Goal: Task Accomplishment & Management: Use online tool/utility

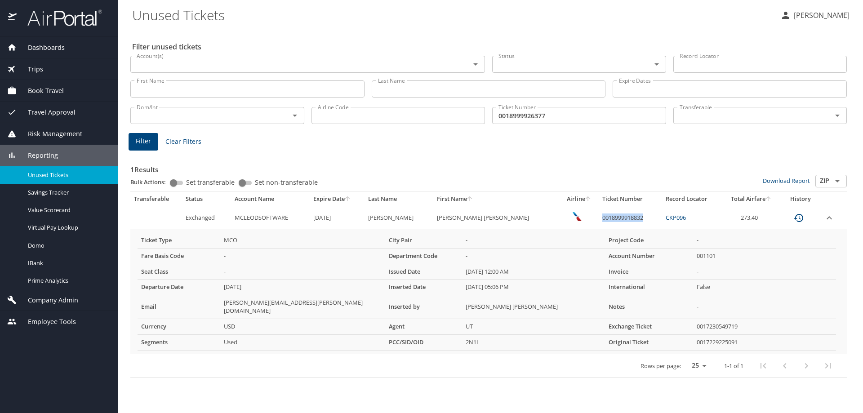
click at [36, 46] on span "Dashboards" at bounding box center [41, 48] width 48 height 10
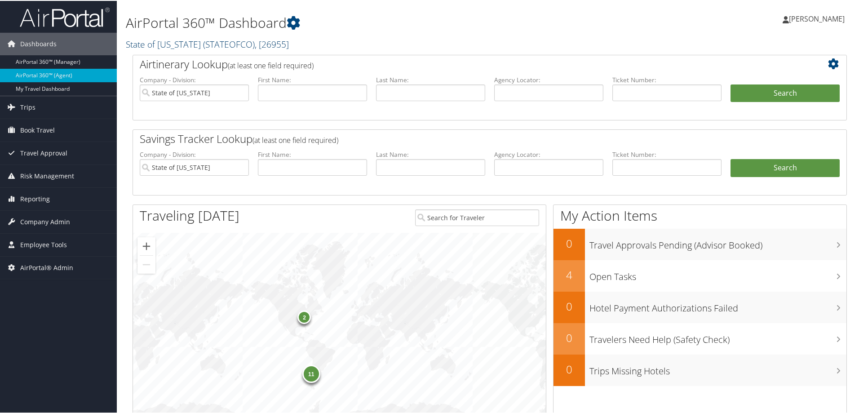
click at [193, 46] on link "State of Colorado ( STATEOFCO ) , [ 26955 ]" at bounding box center [207, 43] width 163 height 12
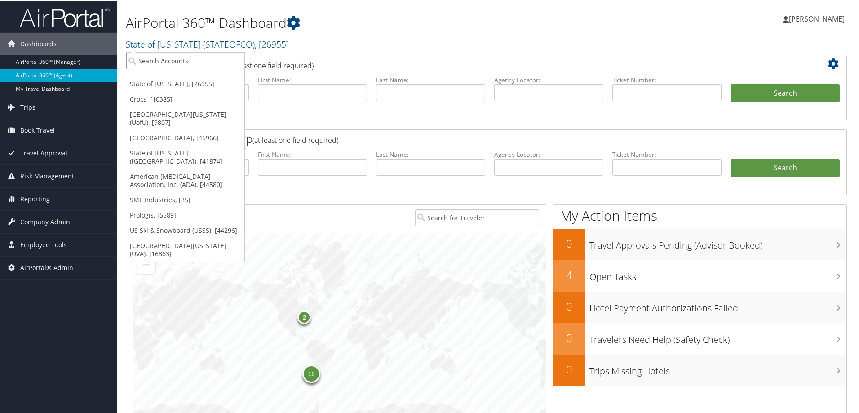
click at [189, 61] on input "search" at bounding box center [185, 60] width 118 height 17
type input "christopher"
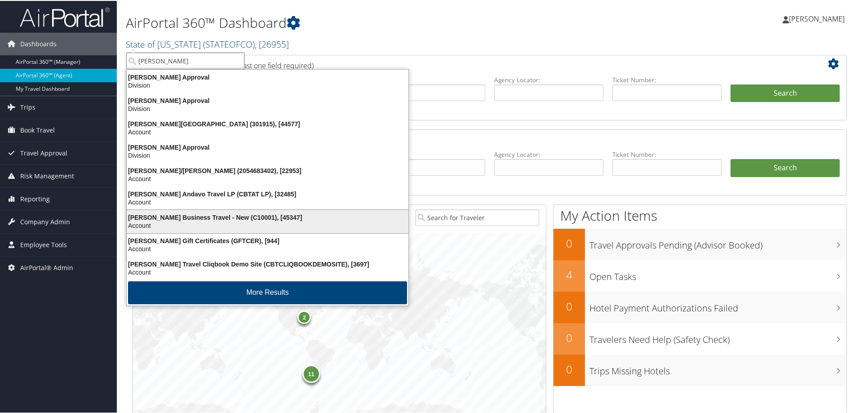
click at [202, 217] on div "Christopherson Business Travel - New (C10001), [45347]" at bounding box center [267, 217] width 292 height 8
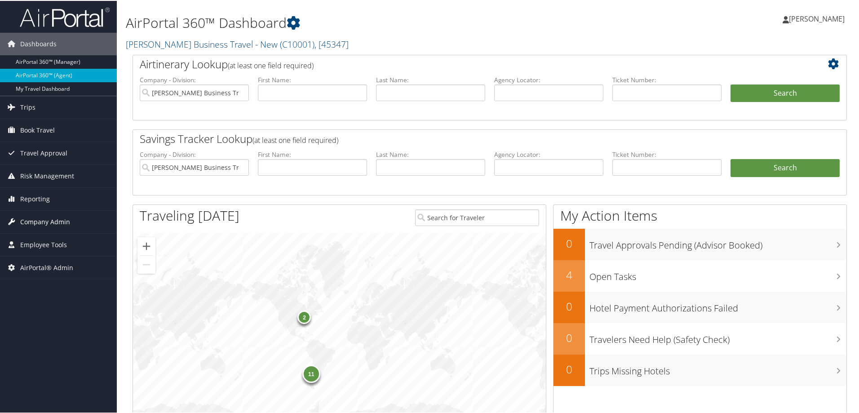
click at [60, 218] on span "Company Admin" at bounding box center [45, 221] width 50 height 22
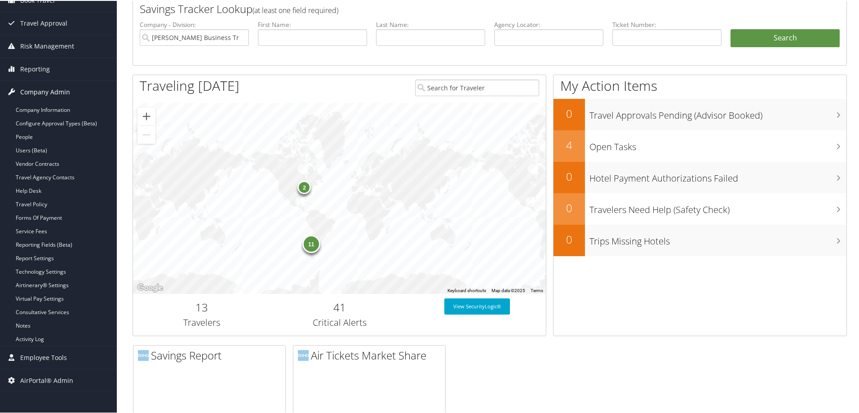
scroll to position [135, 0]
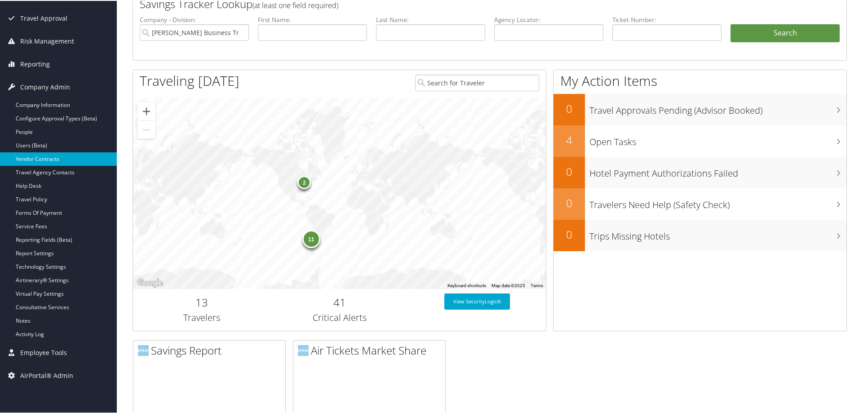
click at [54, 157] on link "Vendor Contracts" at bounding box center [58, 157] width 117 height 13
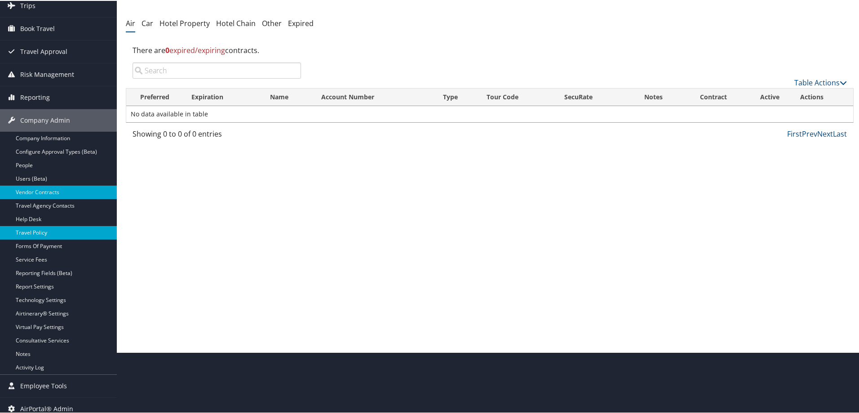
scroll to position [68, 0]
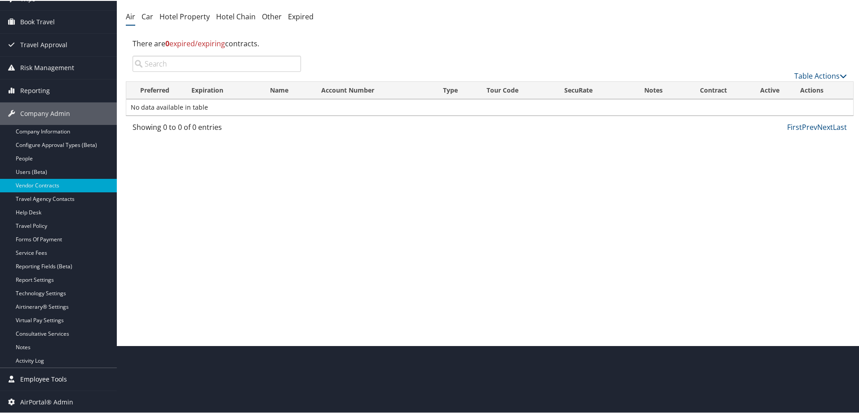
click at [49, 380] on span "Employee Tools" at bounding box center [43, 378] width 47 height 22
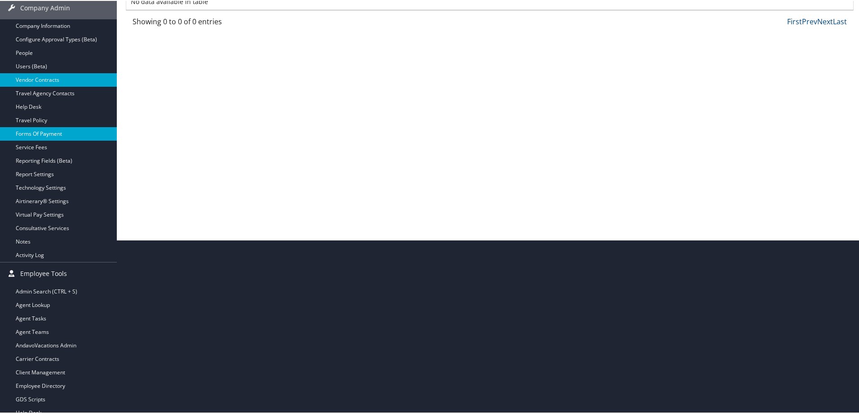
scroll to position [230, 0]
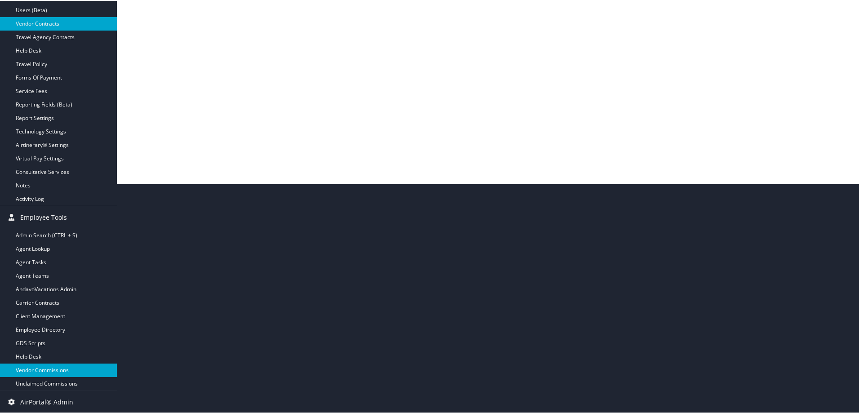
click at [56, 368] on link "Vendor Commissions" at bounding box center [58, 369] width 117 height 13
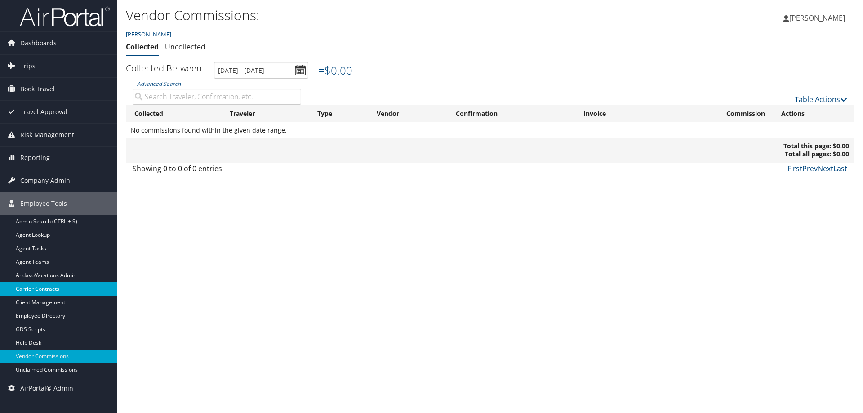
click at [39, 285] on link "Carrier Contracts" at bounding box center [58, 288] width 117 height 13
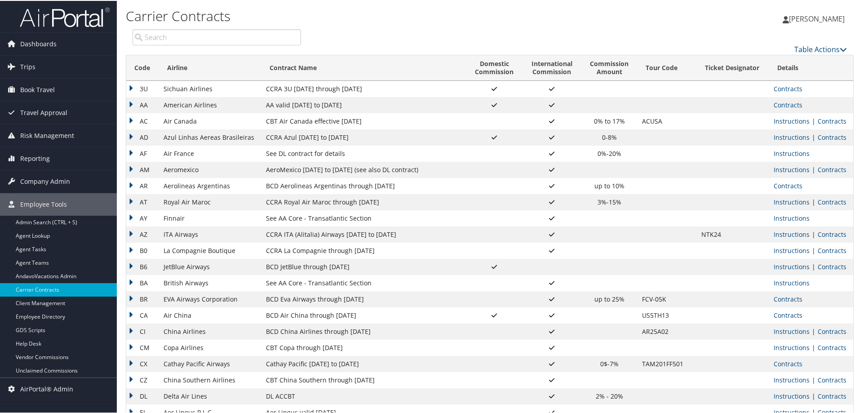
click at [224, 35] on input "search" at bounding box center [217, 36] width 168 height 16
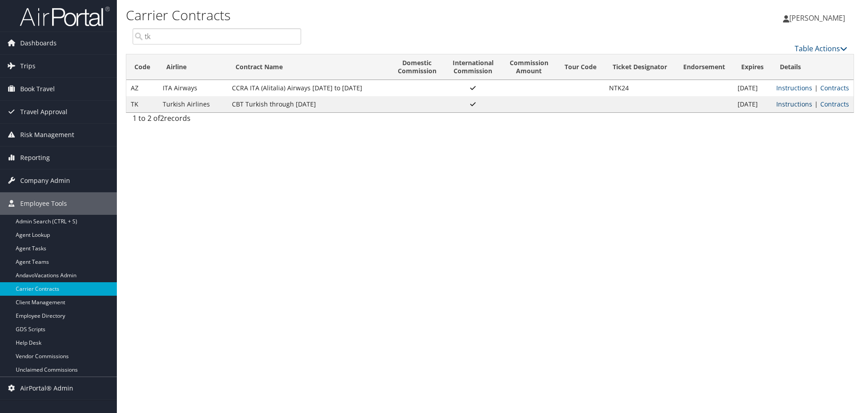
type input "tk"
click at [795, 106] on link "Instructions" at bounding box center [794, 104] width 36 height 9
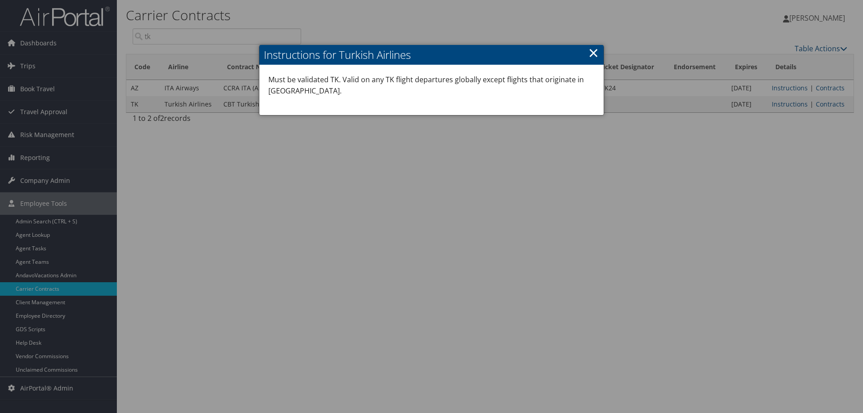
click at [594, 53] on link "×" at bounding box center [593, 53] width 10 height 18
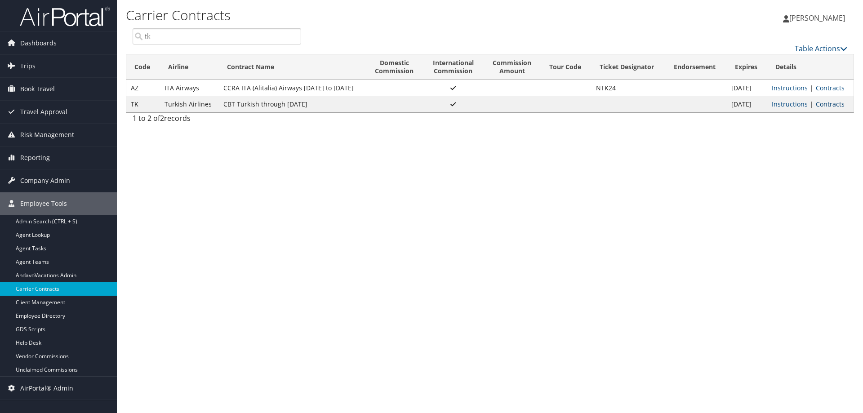
click at [828, 106] on link "Contracts" at bounding box center [829, 104] width 29 height 9
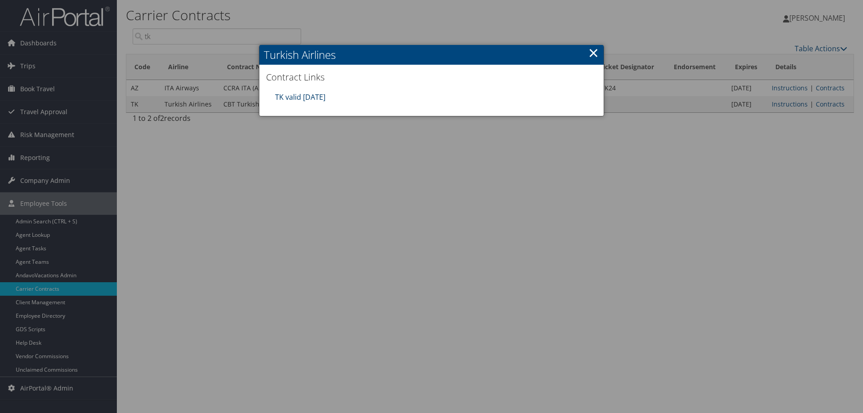
click at [294, 97] on link "TK valid 31DEC25" at bounding box center [300, 97] width 50 height 10
click at [592, 53] on link "×" at bounding box center [593, 53] width 10 height 18
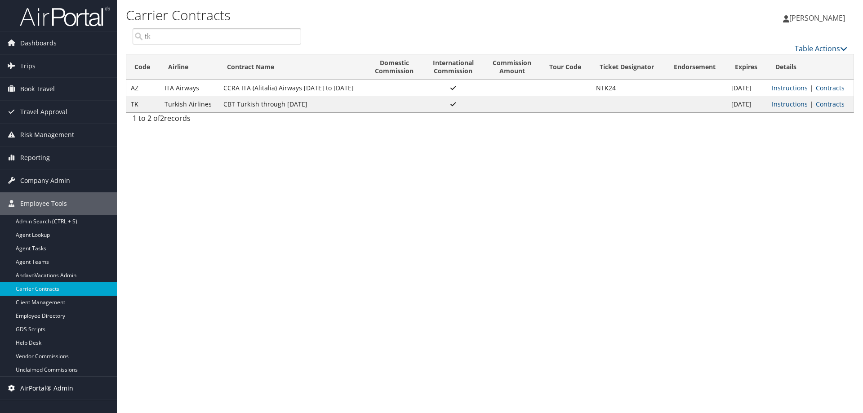
click at [44, 386] on span "AirPortal® Admin" at bounding box center [46, 388] width 53 height 22
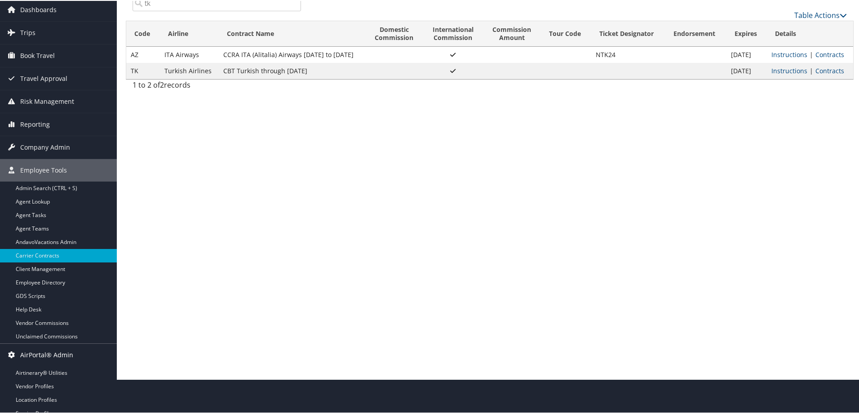
scroll to position [68, 0]
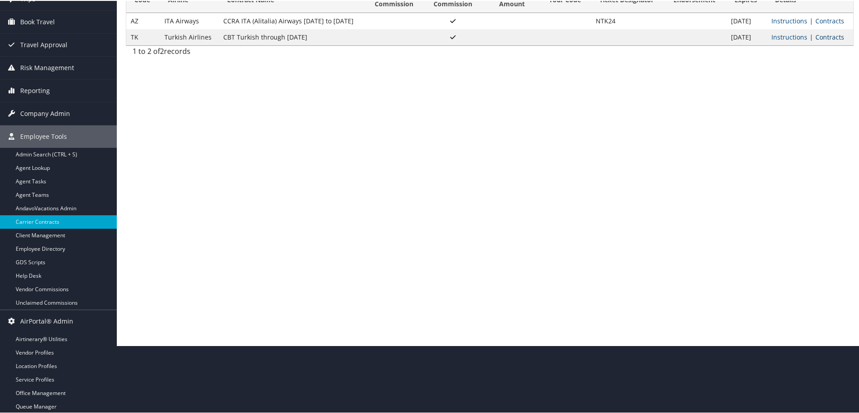
click at [827, 35] on link "Contracts" at bounding box center [829, 36] width 29 height 9
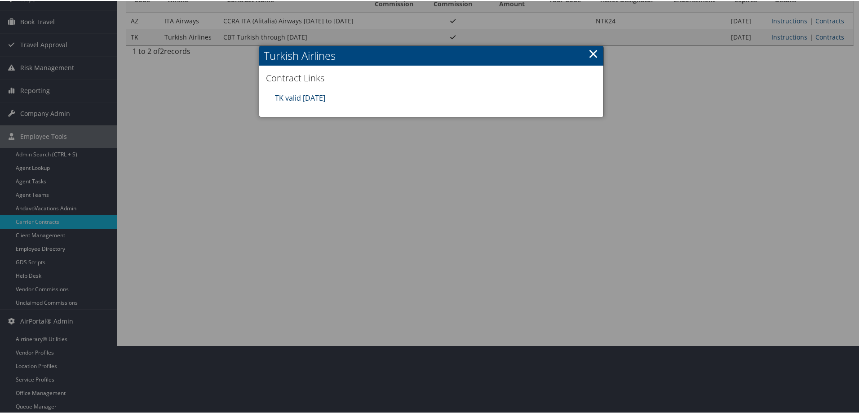
click at [314, 98] on link "TK valid 31DEC25" at bounding box center [300, 97] width 50 height 10
drag, startPoint x: 588, startPoint y: 54, endPoint x: 579, endPoint y: 44, distance: 13.7
click at [588, 53] on link "×" at bounding box center [593, 53] width 10 height 18
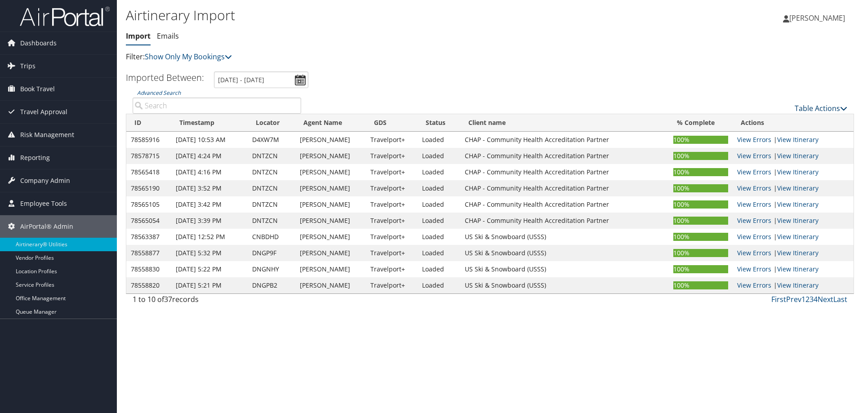
click at [806, 108] on link "Table Actions" at bounding box center [820, 108] width 53 height 10
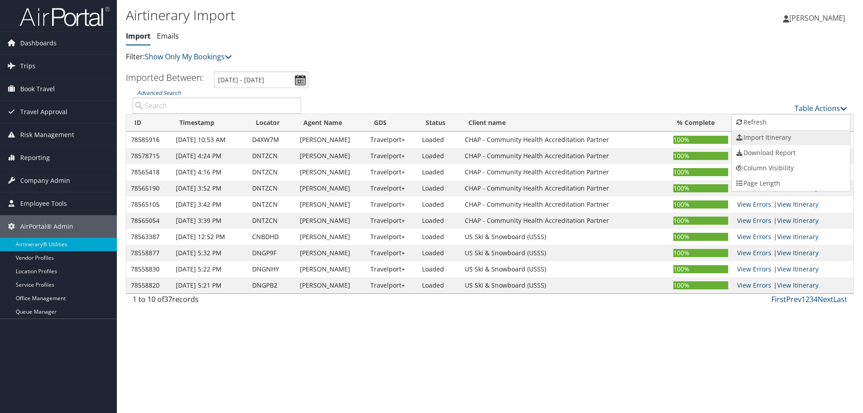
click at [779, 141] on link "Import Itinerary" at bounding box center [790, 137] width 118 height 15
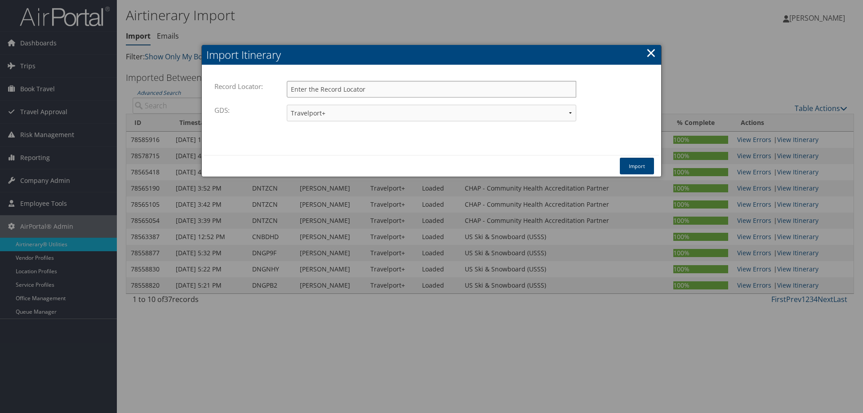
paste input "DPK7H5"
type input "DPK7H5"
click at [455, 109] on select "Travelport+ Worldspan Apollo Sabre Amadeus" at bounding box center [431, 113] width 289 height 17
click at [287, 105] on select "Travelport+ Worldspan Apollo Sabre Amadeus" at bounding box center [431, 113] width 289 height 17
click at [628, 165] on button "Import" at bounding box center [637, 166] width 34 height 17
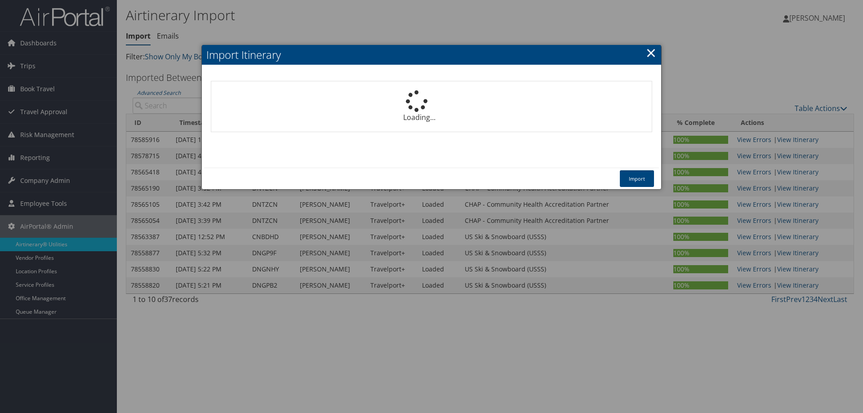
select select "1P"
